Goal: Communication & Community: Answer question/provide support

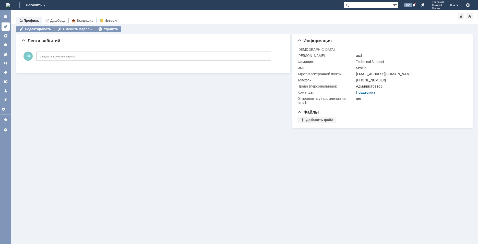
click at [6, 27] on icon at bounding box center [5, 26] width 3 height 3
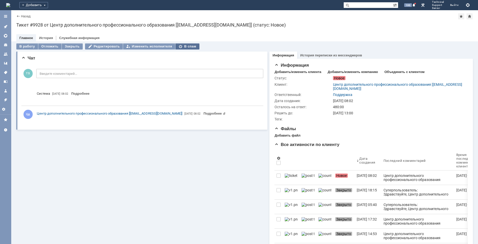
click at [183, 46] on div "В спам" at bounding box center [188, 46] width 24 height 6
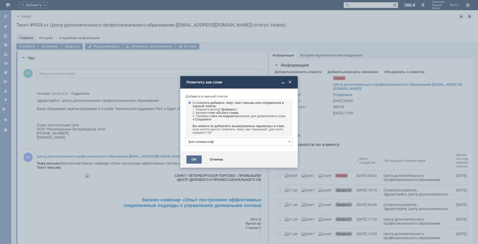
click at [193, 160] on div "OK" at bounding box center [194, 160] width 15 height 8
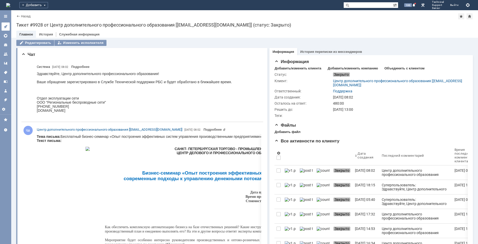
click at [4, 27] on icon at bounding box center [6, 27] width 4 height 4
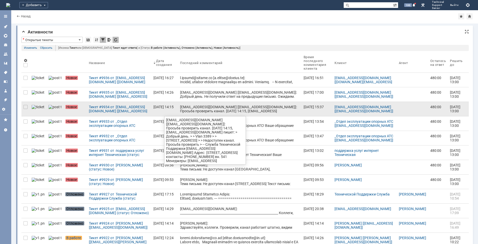
click at [200, 111] on div "support@realtel.ru [support@realtel.ru]: Просьба проверить канал. 27.09.2025 14…" at bounding box center [240, 119] width 120 height 29
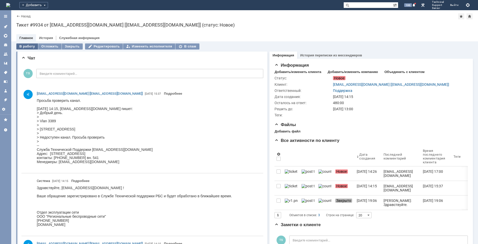
click at [28, 48] on div "В работу" at bounding box center [27, 46] width 22 height 6
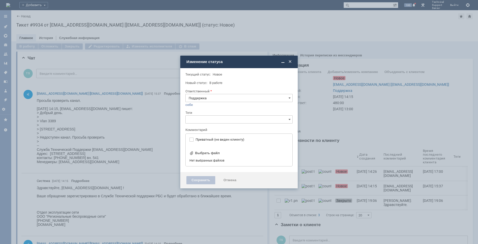
type input "[не указано]"
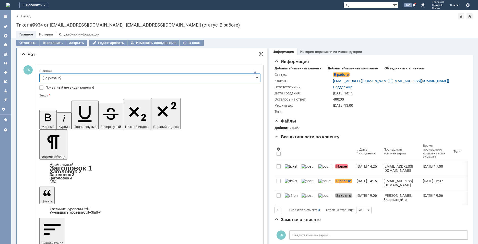
click at [77, 79] on input "[не указано]" at bounding box center [149, 78] width 221 height 8
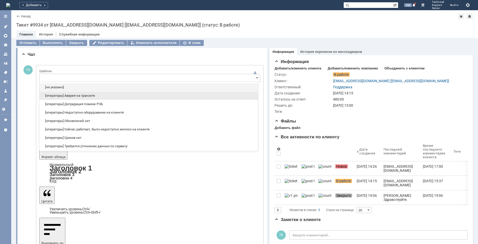
click at [88, 96] on span "[операторы] Авария на транзите" at bounding box center [149, 96] width 212 height 4
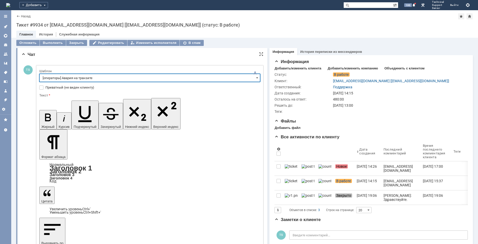
type input "[операторы] Авария на транзите"
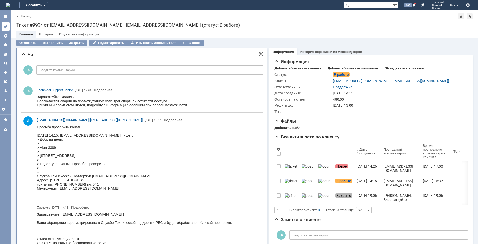
click at [7, 27] on icon at bounding box center [6, 27] width 4 height 4
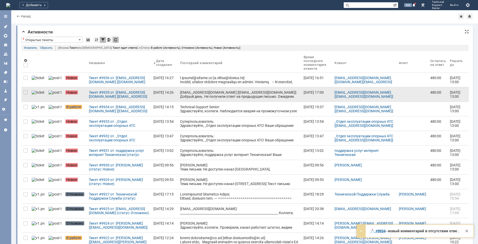
click at [196, 97] on div "support@realtel.ru [support@realtel.ru]: Добрый день. Не получили ответ на пред…" at bounding box center [240, 106] width 120 height 33
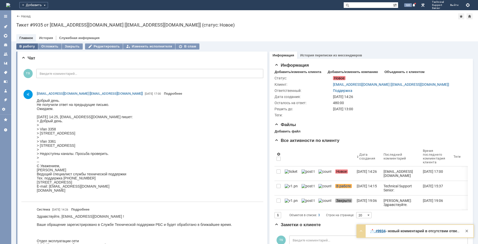
click at [28, 47] on div "В работу" at bounding box center [27, 46] width 22 height 6
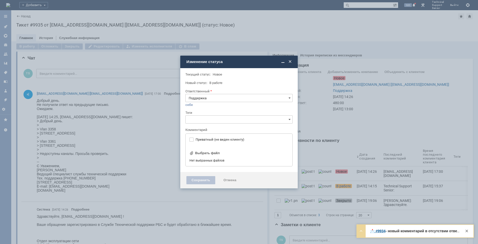
type input "[не указано]"
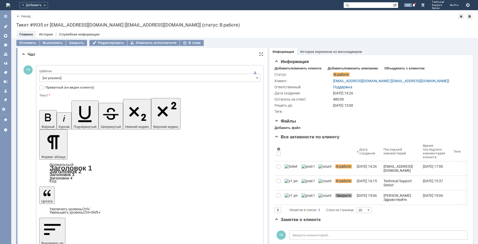
click at [63, 76] on input "[не указано]" at bounding box center [149, 78] width 221 height 8
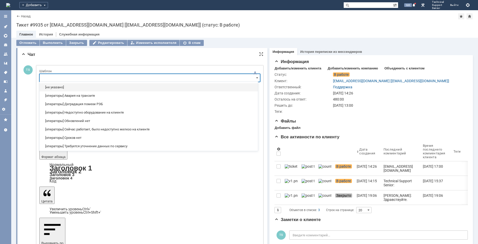
click at [76, 98] on div "[операторы] Авария на транзите" at bounding box center [149, 96] width 218 height 8
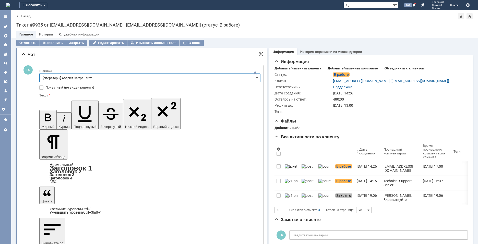
type input "[операторы] Авария на транзите"
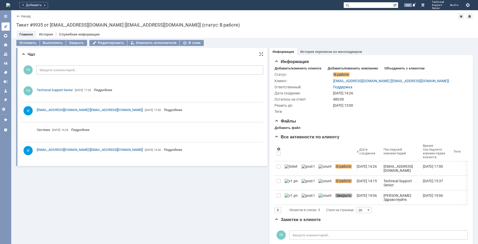
click at [6, 27] on icon at bounding box center [5, 26] width 3 height 3
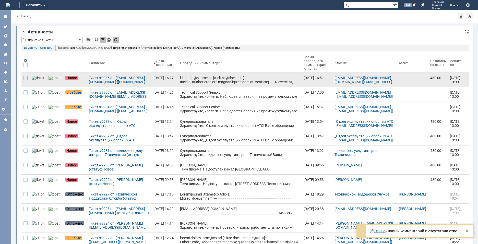
click at [195, 79] on div at bounding box center [240, 106] width 120 height 61
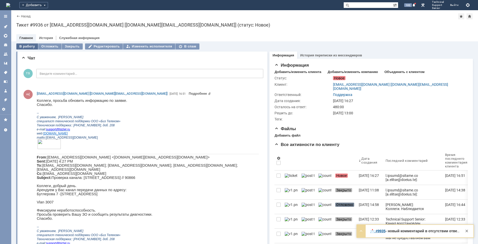
click at [19, 45] on div "В работу" at bounding box center [27, 46] width 22 height 6
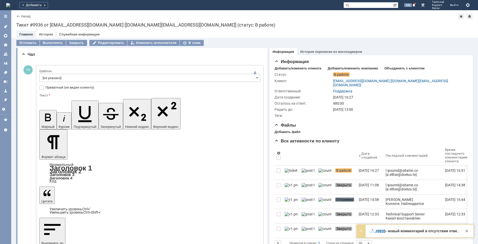
click at [106, 77] on input "[не указано]" at bounding box center [149, 78] width 221 height 8
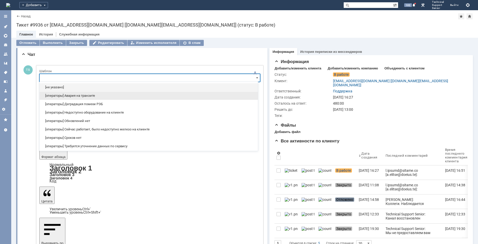
click at [103, 96] on span "[операторы] Авария на транзите" at bounding box center [149, 96] width 212 height 4
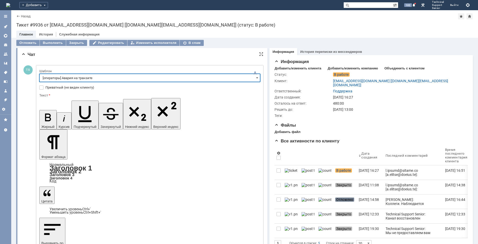
type input "[операторы] Авария на транзите"
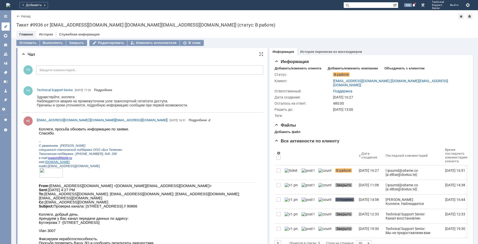
click at [8, 28] on link at bounding box center [6, 26] width 8 height 8
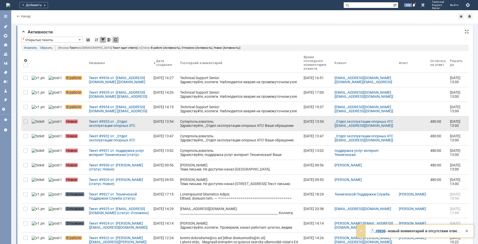
click at [182, 125] on div "Суперпользователь: Здравствуйте, _Отдел эксплуатации опорных АТС! Ваше обращени…" at bounding box center [240, 130] width 120 height 20
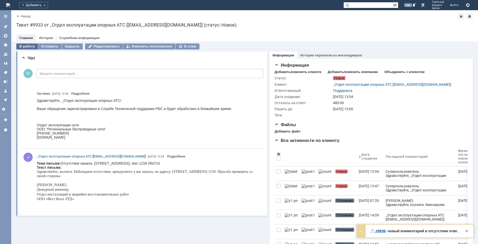
click at [28, 47] on div "В работу" at bounding box center [27, 46] width 22 height 6
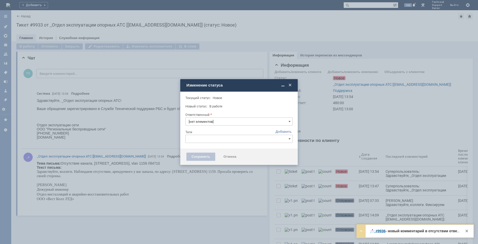
type input "Поддержка"
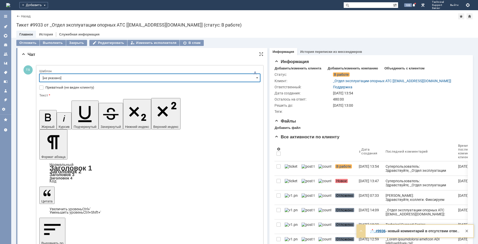
click at [97, 78] on input "[не указано]" at bounding box center [149, 78] width 221 height 8
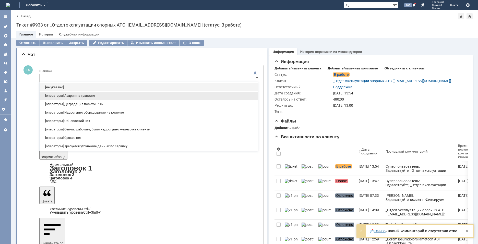
click at [91, 97] on span "[операторы] Авария на транзите" at bounding box center [149, 96] width 212 height 4
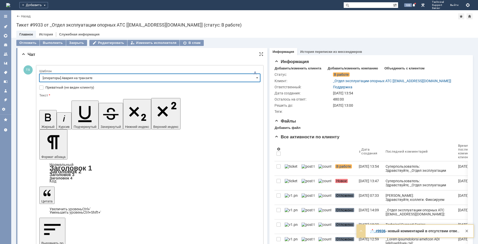
type input "[операторы] Авария на транзите"
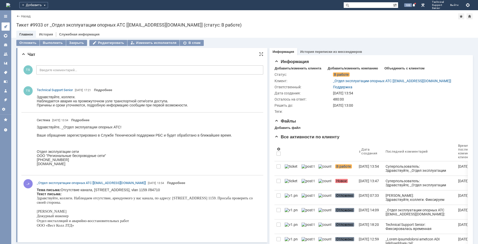
click at [5, 23] on link at bounding box center [6, 26] width 8 height 8
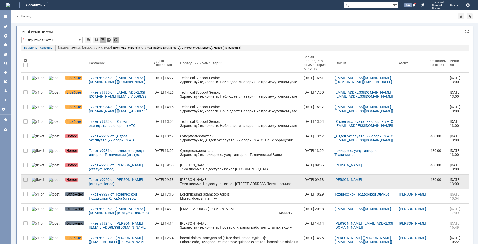
click at [252, 180] on div "[PERSON_NAME]: Тема письма: Не доступен канал [STREET_ADDRESS] Текст письма: До…" at bounding box center [240, 194] width 120 height 33
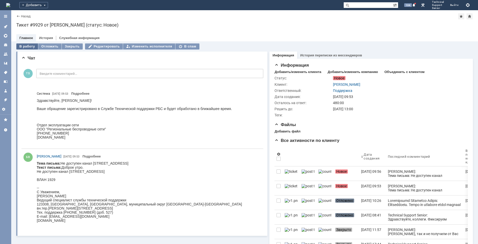
click at [24, 46] on div "В работу" at bounding box center [27, 46] width 22 height 6
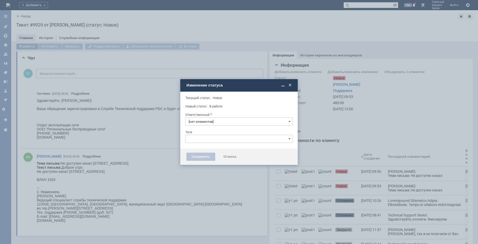
type input "Поддержка"
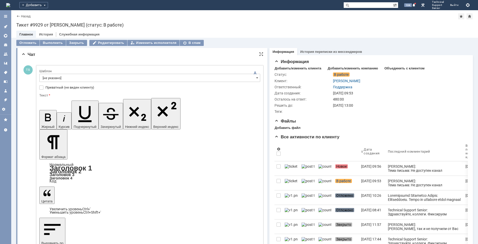
click at [79, 77] on input "[не указано]" at bounding box center [149, 78] width 221 height 8
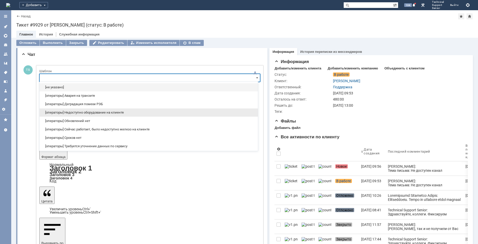
click at [97, 114] on span "[операторы] Недоступно оборудование на клиенте" at bounding box center [149, 113] width 212 height 4
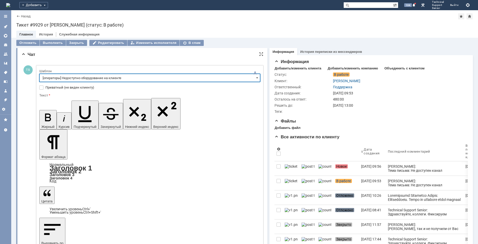
type input "[операторы] Недоступно оборудование на клиенте"
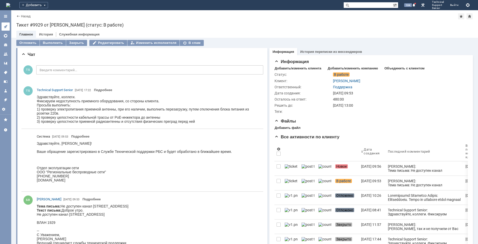
click at [7, 27] on icon at bounding box center [6, 27] width 4 height 4
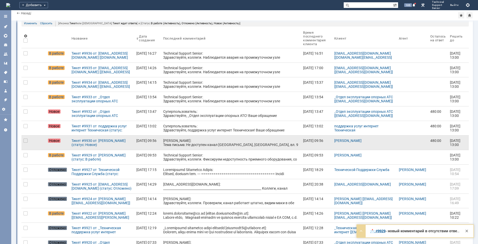
scroll to position [26, 0]
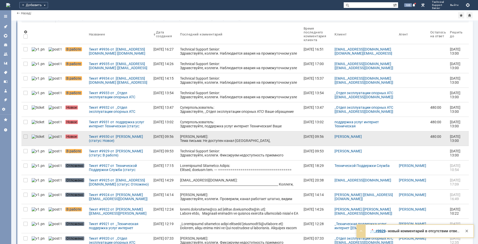
click at [202, 140] on div "[PERSON_NAME]: Тема письма: Не доступен канал [GEOGRAPHIC_DATA], [GEOGRAPHIC_DA…" at bounding box center [240, 153] width 120 height 37
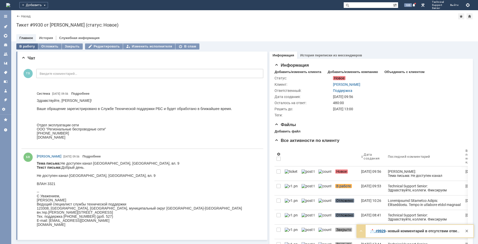
click at [28, 47] on div "В работу" at bounding box center [27, 46] width 22 height 6
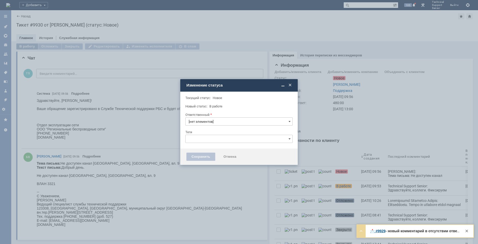
type input "Поддержка"
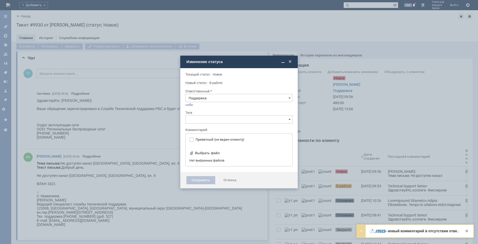
type input "[не указано]"
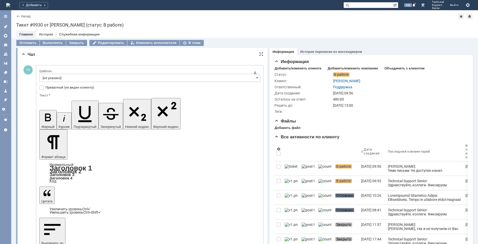
click at [101, 78] on input "[не указано]" at bounding box center [149, 78] width 221 height 8
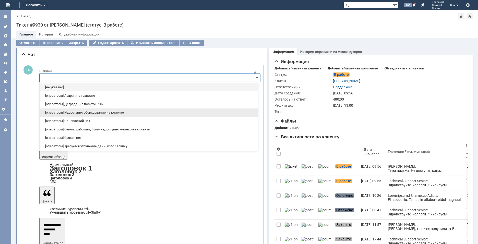
click at [90, 112] on span "[операторы] Недоступно оборудование на клиенте" at bounding box center [149, 113] width 212 height 4
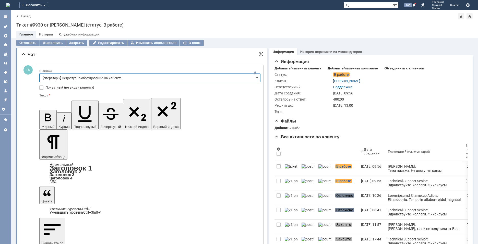
type input "[операторы] Недоступно оборудование на клиенте"
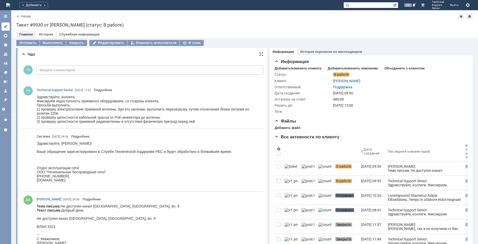
click at [5, 26] on icon at bounding box center [5, 26] width 3 height 3
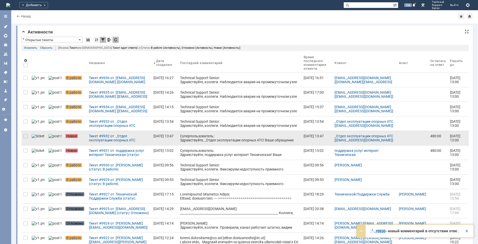
click at [180, 139] on div "Суперпользователь: Здравствуйте, _Отдел эксплуатации опорных АТС! Ваше обращени…" at bounding box center [240, 144] width 120 height 20
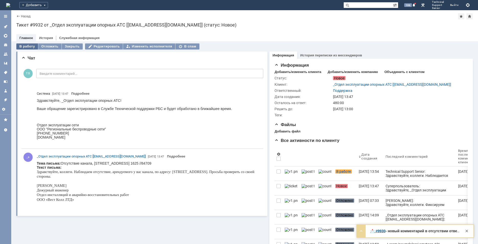
click at [29, 46] on div "В работу" at bounding box center [27, 46] width 22 height 6
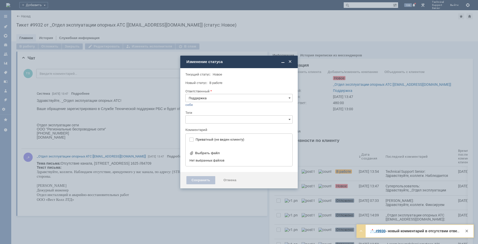
type input "[не указано]"
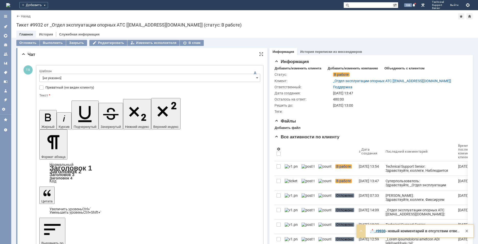
click at [78, 77] on input "[не указано]" at bounding box center [149, 78] width 221 height 8
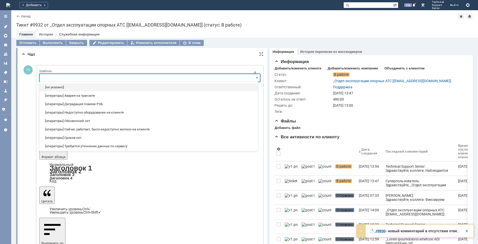
click at [85, 97] on span "[операторы] Авария на транзите" at bounding box center [149, 96] width 212 height 4
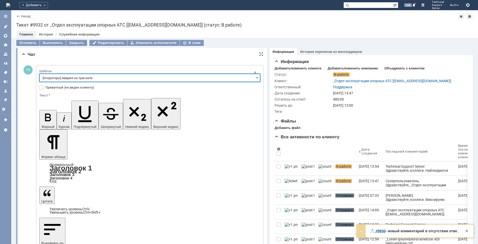
type input "[операторы] Авария на транзите"
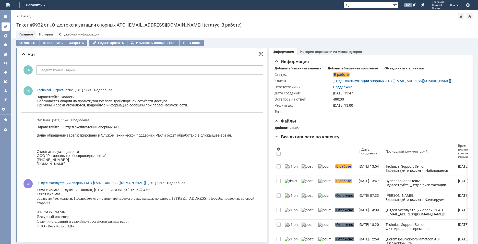
click at [6, 26] on icon at bounding box center [5, 26] width 3 height 3
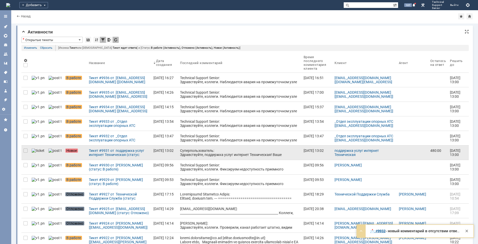
click at [195, 152] on div "Суперпользователь: Здравствуйте, поддержка услуг интернет Техническая! Ваше обр…" at bounding box center [240, 159] width 120 height 20
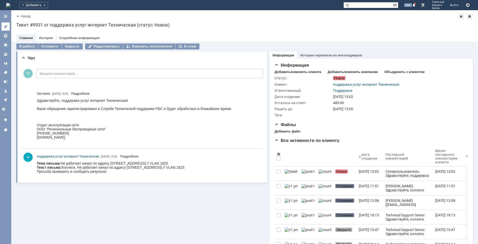
click at [8, 29] on link at bounding box center [6, 26] width 8 height 8
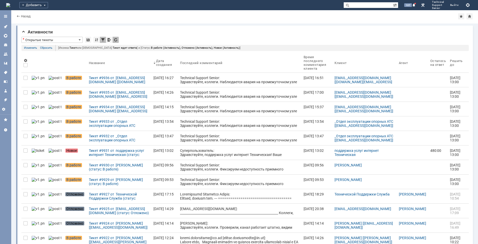
click at [211, 140] on div "Technical Support Senior: Здравствуйте, коллеги. Наблюдается авария на промежут…" at bounding box center [240, 142] width 120 height 16
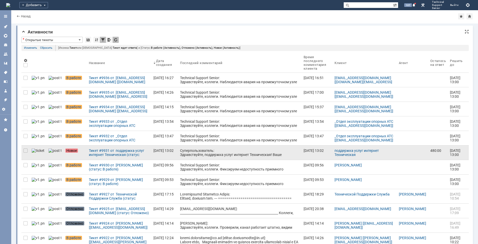
click at [189, 153] on div "Суперпользователь: Здравствуйте, поддержка услуг интернет Техническая! Ваше обр…" at bounding box center [240, 159] width 120 height 20
click at [25, 151] on div at bounding box center [26, 151] width 4 height 4
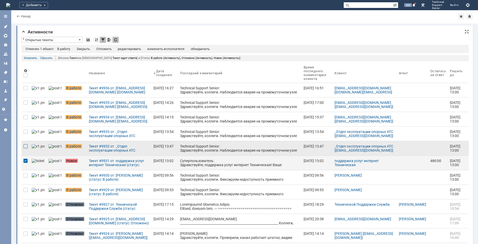
click at [25, 145] on div at bounding box center [26, 146] width 4 height 4
click at [200, 50] on div "объединить" at bounding box center [201, 49] width 19 height 4
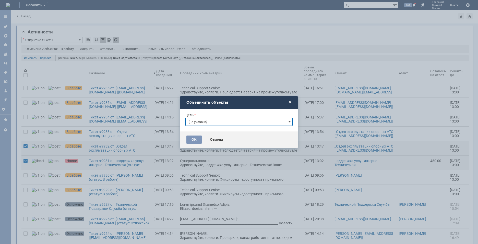
click at [216, 119] on input "[не указано]" at bounding box center [239, 122] width 107 height 8
click at [219, 151] on span "Тикет #9932 от _Отдел эксплуатации опорных АТС [[EMAIL_ADDRESS][DOMAIN_NAME]] (…" at bounding box center [239, 154] width 101 height 8
click at [198, 143] on div "OK" at bounding box center [194, 140] width 15 height 8
type input "Тикет #9932 от _Отдел эксплуатации опорных АТС [[EMAIL_ADDRESS][DOMAIN_NAME]] (…"
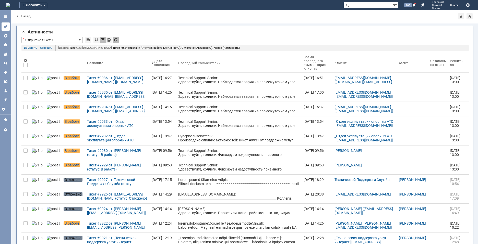
click at [6, 26] on icon at bounding box center [5, 26] width 3 height 3
click at [6, 29] on div at bounding box center [6, 27] width 4 height 4
